Goal: Task Accomplishment & Management: Complete application form

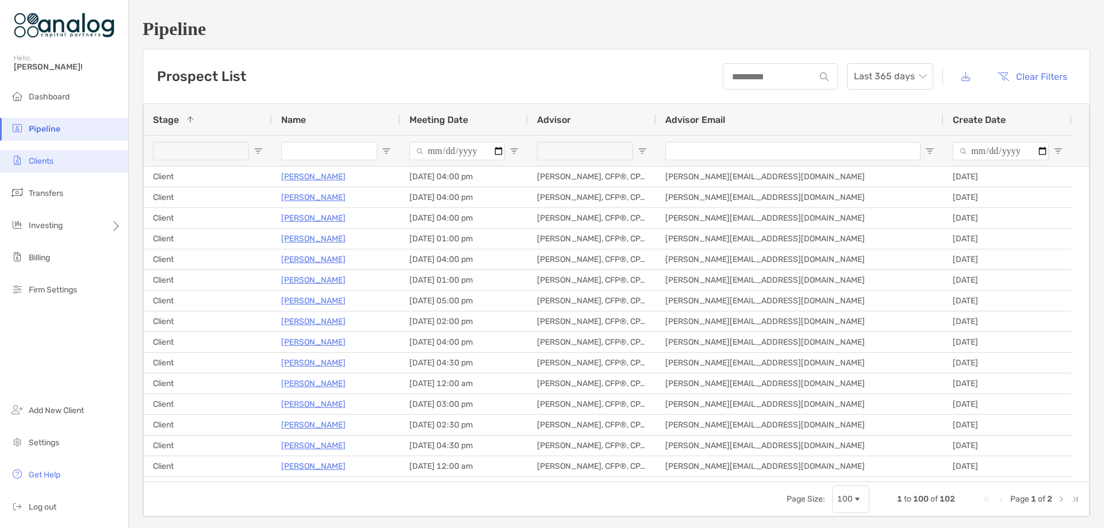
click at [43, 163] on span "Clients" at bounding box center [41, 161] width 25 height 10
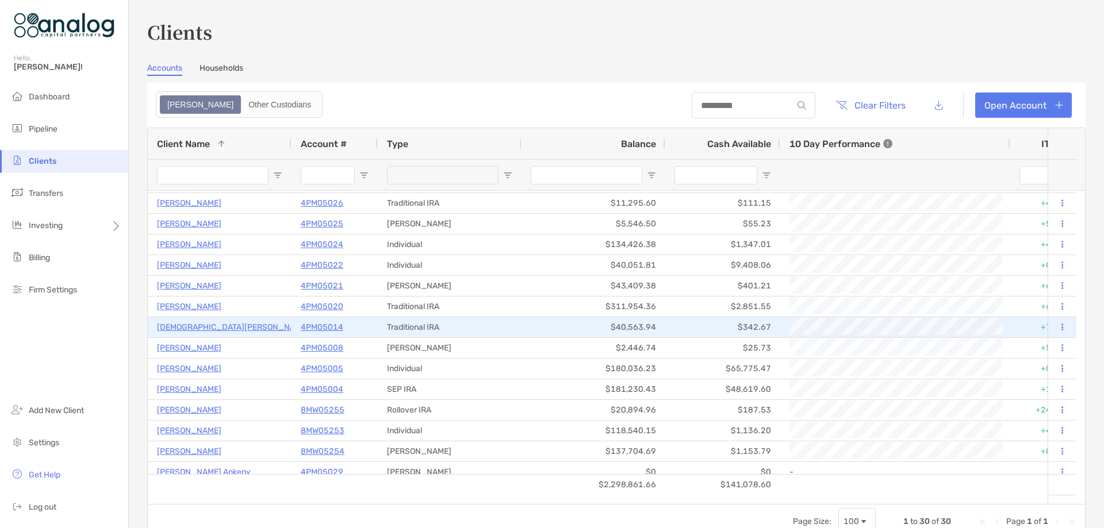
scroll to position [316, 0]
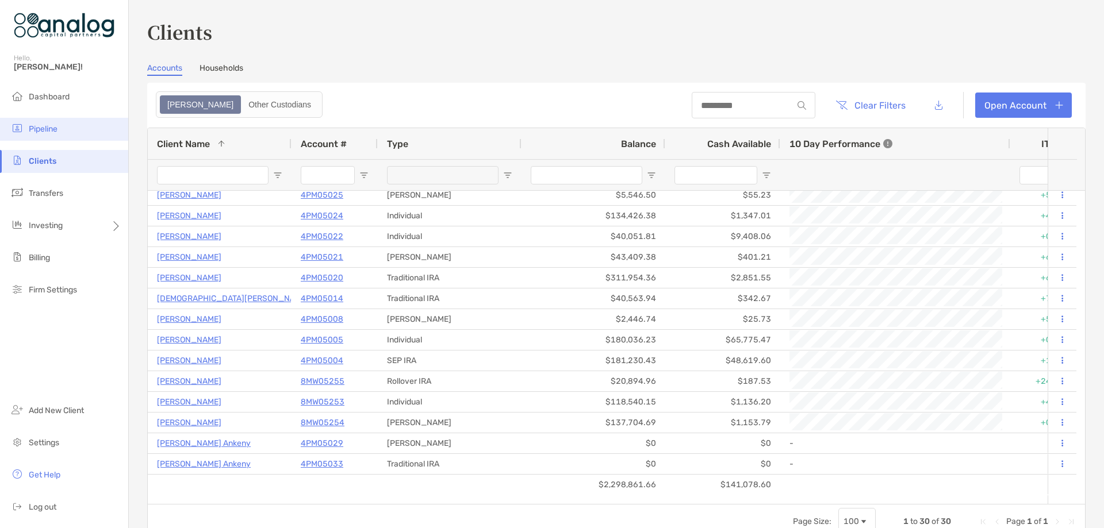
click at [55, 135] on li "Pipeline" at bounding box center [64, 129] width 128 height 23
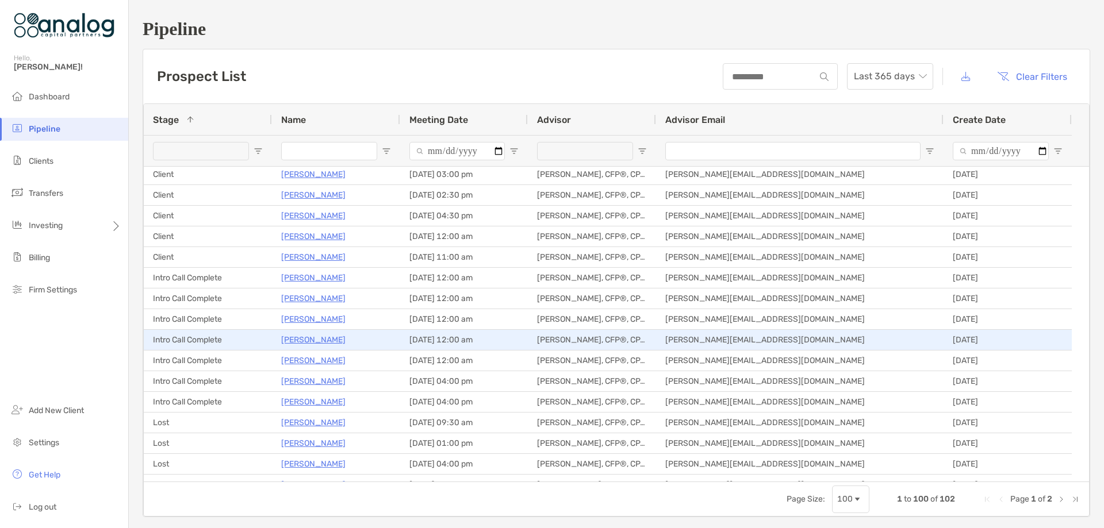
scroll to position [287, 0]
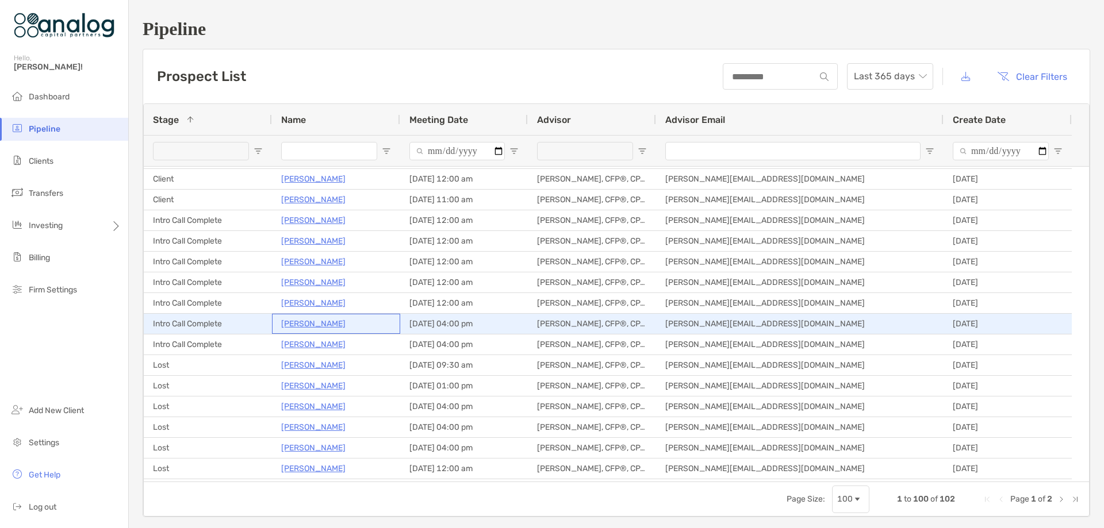
click at [295, 324] on p "[PERSON_NAME]" at bounding box center [313, 324] width 64 height 14
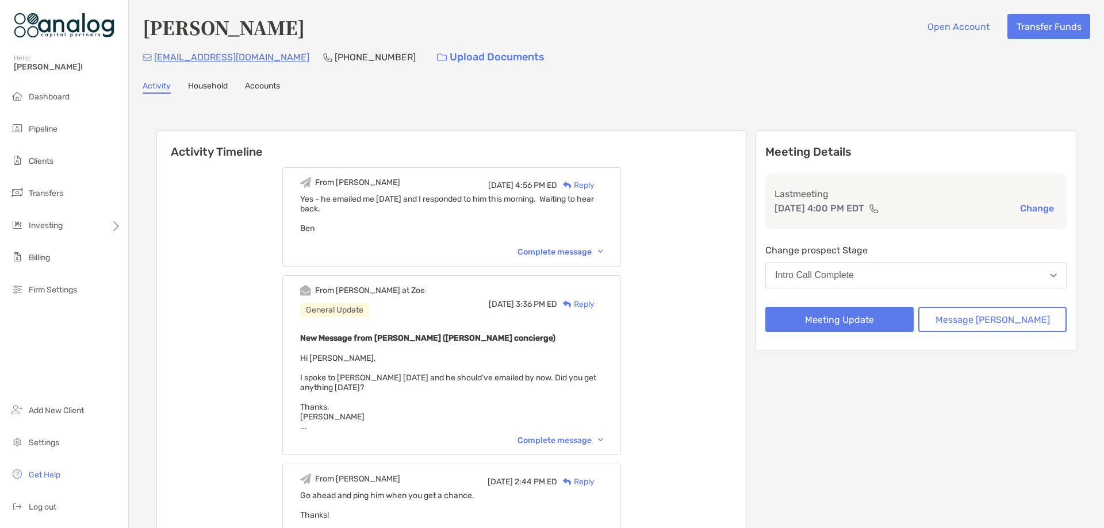
click at [1043, 285] on button "Intro Call Complete" at bounding box center [915, 275] width 301 height 26
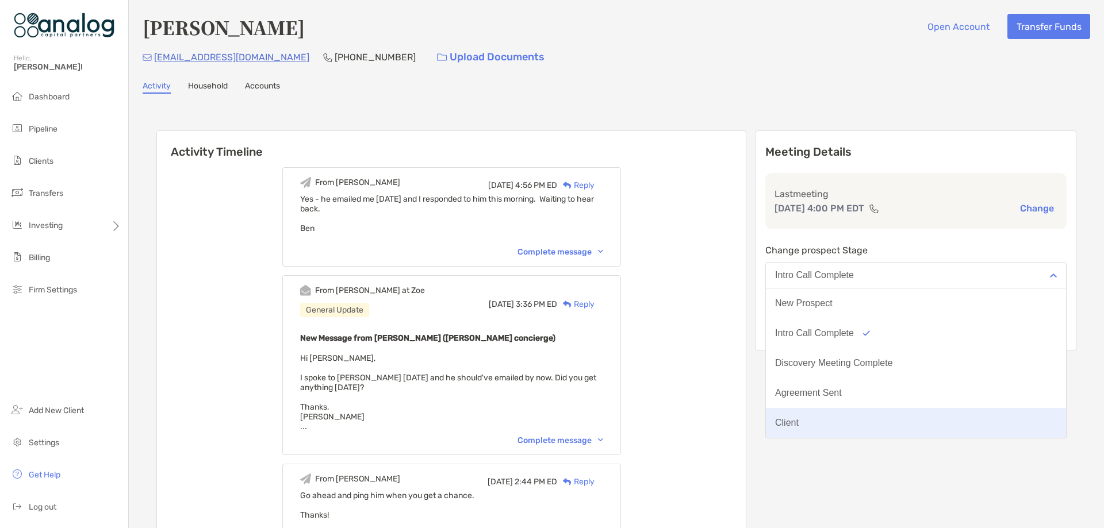
click at [868, 421] on button "Client" at bounding box center [916, 423] width 300 height 30
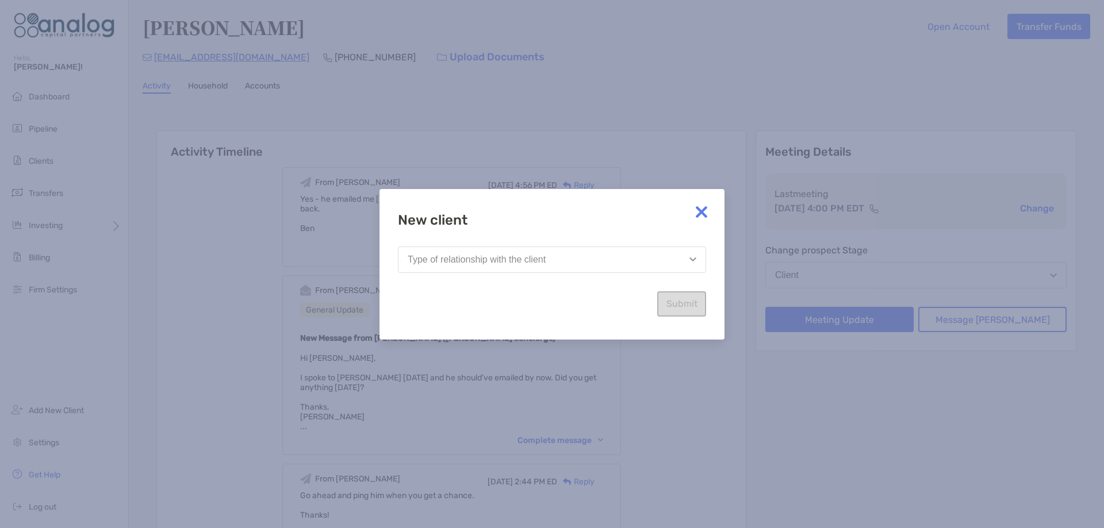
click at [645, 268] on button "Type of relationship with the client" at bounding box center [552, 260] width 308 height 26
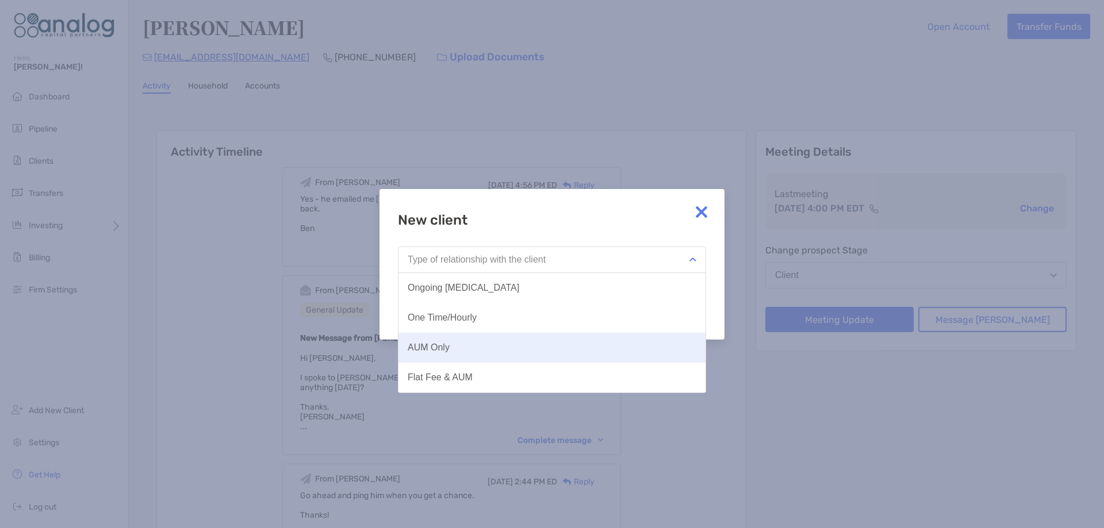
click at [574, 343] on button "AUM Only" at bounding box center [551, 348] width 307 height 30
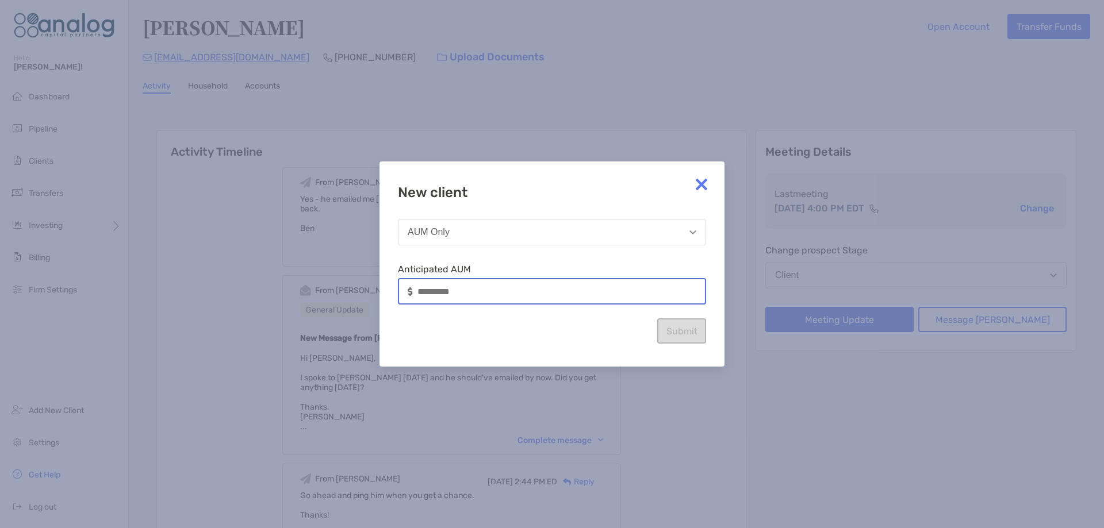
drag, startPoint x: 558, startPoint y: 297, endPoint x: 386, endPoint y: 286, distance: 171.6
click at [389, 289] on div "New client AUM Only Anticipated AUM Submit" at bounding box center [551, 264] width 345 height 205
type input "*******"
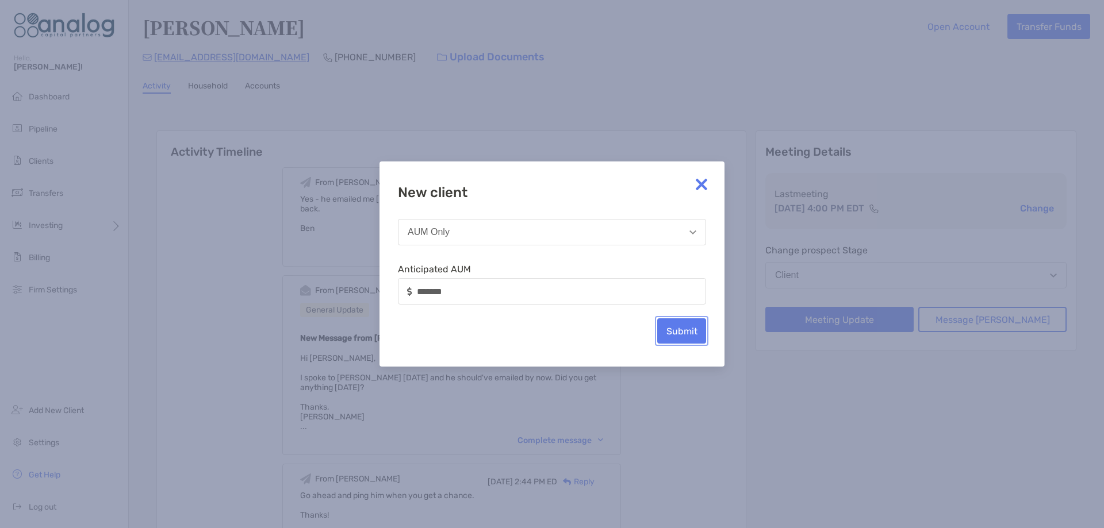
click at [663, 324] on button "Submit" at bounding box center [681, 330] width 49 height 25
